Goal: Task Accomplishment & Management: Use online tool/utility

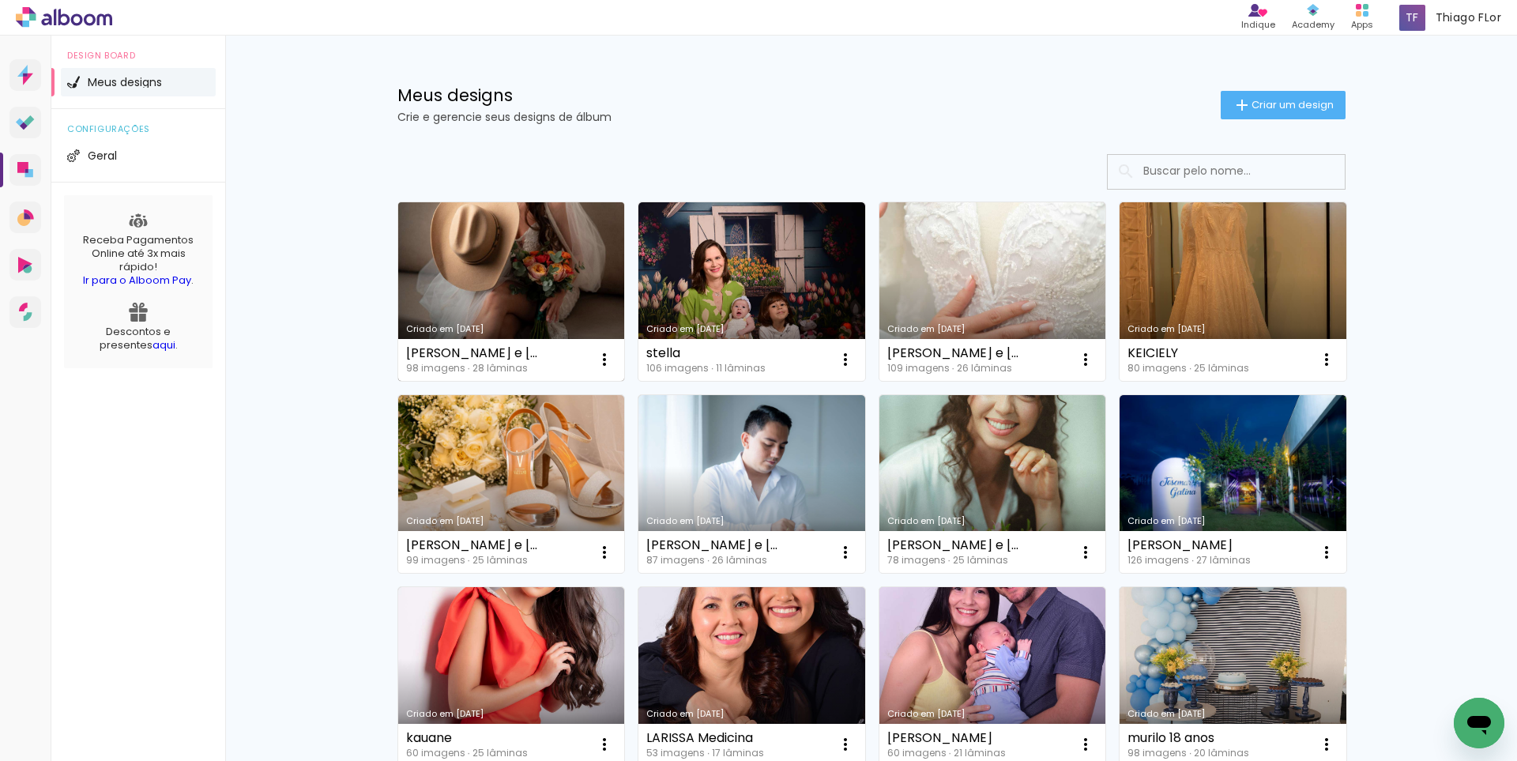
click at [515, 294] on link "Criado em [DATE]" at bounding box center [511, 291] width 227 height 179
